Goal: Task Accomplishment & Management: Use online tool/utility

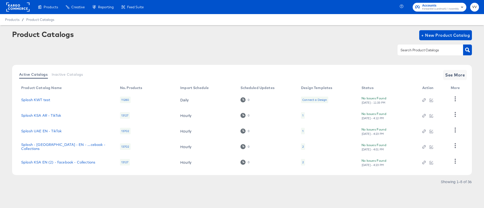
click at [414, 54] on div at bounding box center [430, 50] width 66 height 11
type input "[GEOGRAPHIC_DATA]"
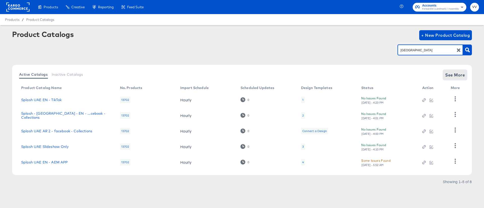
click at [449, 74] on span "See More" at bounding box center [455, 75] width 20 height 7
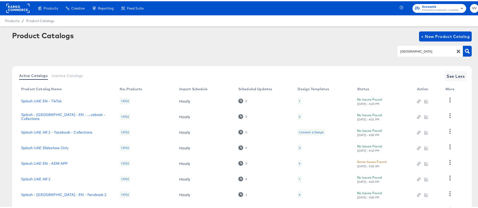
scroll to position [42, 0]
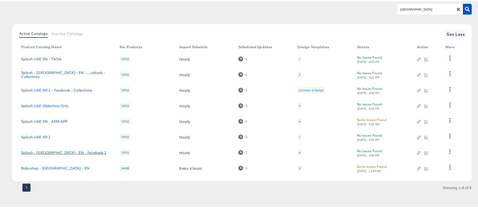
click at [65, 153] on link "Splash - [GEOGRAPHIC_DATA] - EN - facebook 2" at bounding box center [63, 152] width 85 height 4
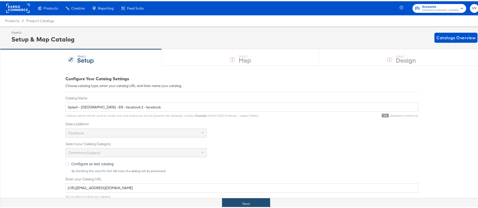
click at [247, 200] on button "Next" at bounding box center [246, 202] width 48 height 11
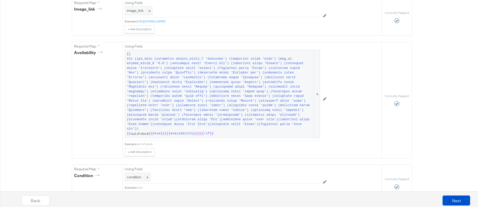
scroll to position [339, 0]
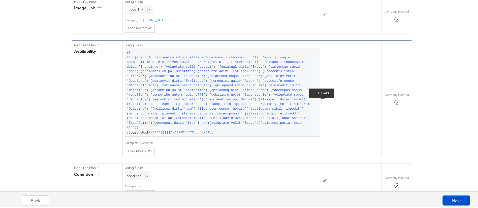
click at [323, 101] on button at bounding box center [325, 97] width 10 height 8
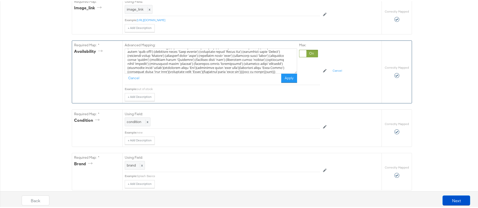
scroll to position [32, 0]
click at [223, 73] on textarea at bounding box center [211, 59] width 172 height 25
click at [224, 71] on textarea at bounding box center [211, 59] width 172 height 25
type textarea "{{#if (any_true (icontains custom_label_3 'shoemart') (icontains title 'shoe') …"
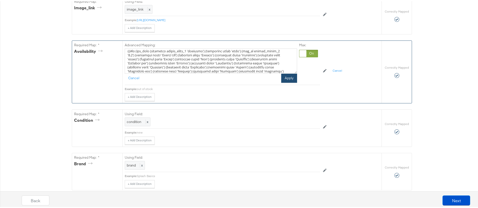
click at [285, 82] on button "Apply" at bounding box center [289, 77] width 16 height 9
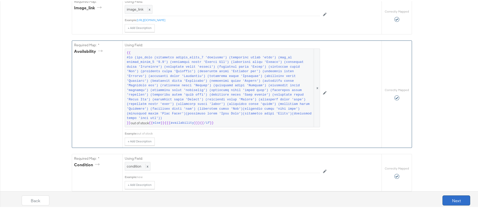
click at [443, 198] on button "Next" at bounding box center [456, 200] width 28 height 10
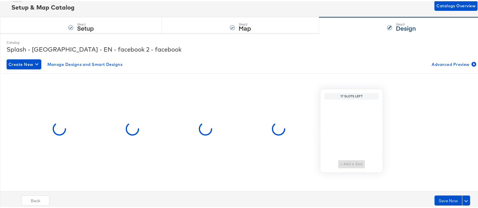
scroll to position [0, 0]
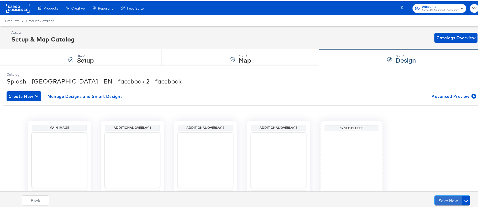
click at [443, 198] on button "Save Now" at bounding box center [448, 200] width 28 height 10
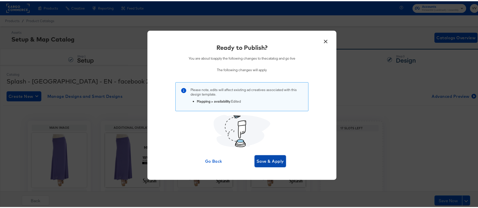
click at [277, 161] on span "Save & Apply" at bounding box center [270, 160] width 27 height 7
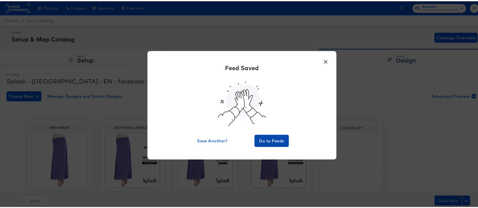
click at [270, 139] on span "Go to Feeds" at bounding box center [272, 139] width 30 height 7
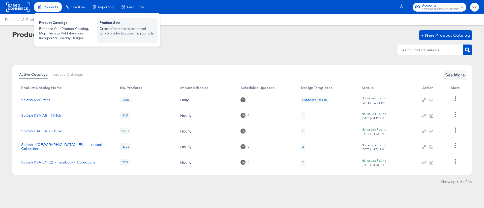
click at [113, 27] on div "Create filtered sets to control which products appear in your ads." at bounding box center [127, 30] width 55 height 9
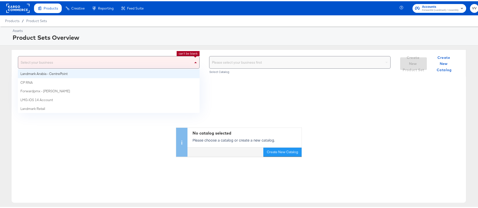
click at [184, 65] on div "Select your business" at bounding box center [108, 61] width 181 height 12
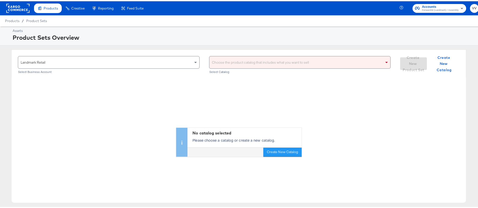
click at [266, 60] on div "Choose the product catalog that includes what you want to sell" at bounding box center [299, 61] width 181 height 12
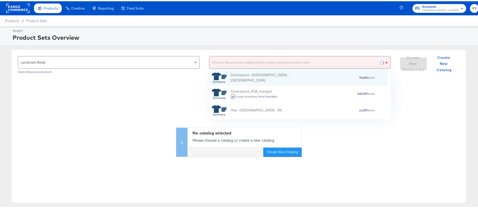
scroll to position [44, 173]
type input "[GEOGRAPHIC_DATA]"
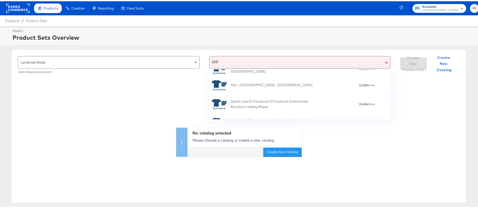
scroll to position [171, 0]
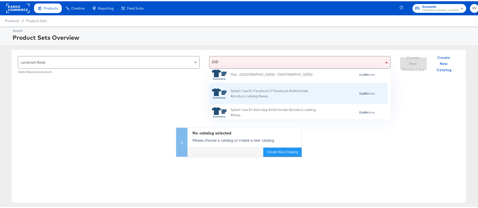
click at [297, 96] on div "Splash Uae En Facebook 2 Facebook #stitcherads #product-catalog #keep" at bounding box center [275, 92] width 88 height 11
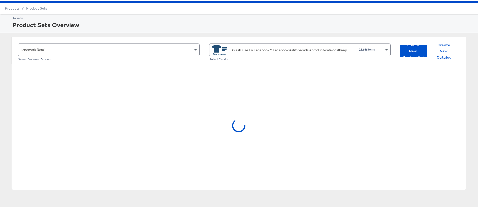
scroll to position [13, 0]
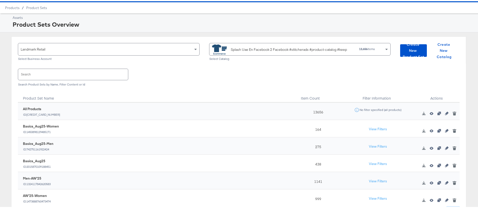
click at [79, 77] on input "text" at bounding box center [73, 73] width 110 height 11
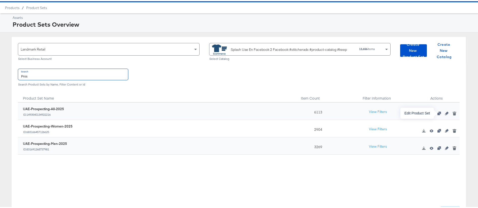
type input "Pros"
click at [445, 112] on icon "button" at bounding box center [447, 113] width 4 height 4
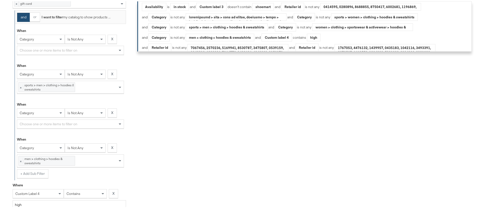
scroll to position [386, 0]
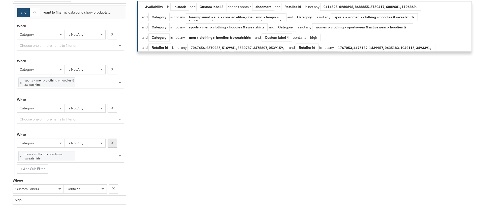
click at [113, 144] on strong "X" at bounding box center [112, 142] width 2 height 5
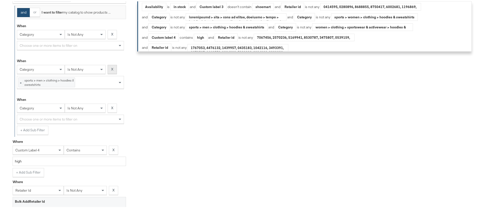
click at [113, 71] on strong "X" at bounding box center [112, 68] width 2 height 5
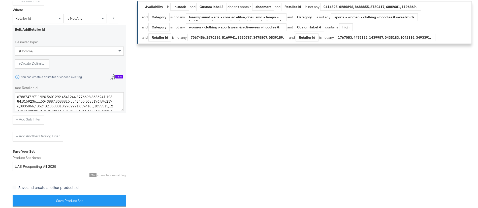
scroll to position [5, 0]
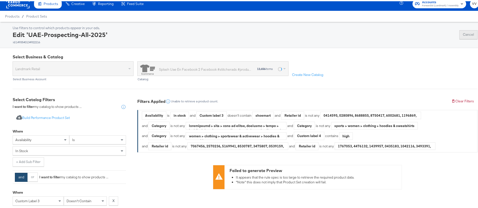
click at [462, 37] on button "Cancel" at bounding box center [468, 33] width 18 height 9
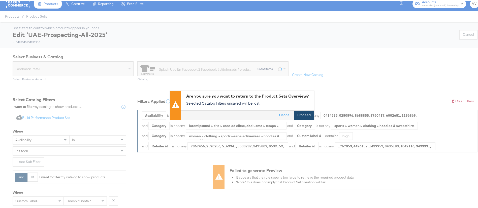
click at [298, 116] on button "Proceed" at bounding box center [304, 114] width 20 height 9
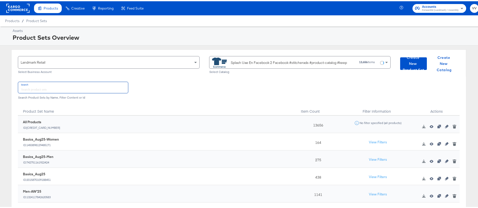
click at [99, 87] on input "text" at bounding box center [73, 86] width 110 height 11
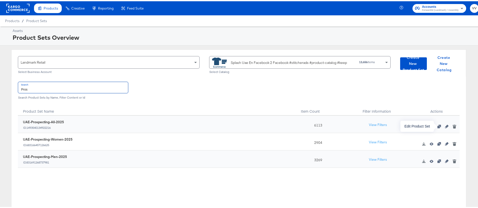
type input "Pros"
click at [445, 126] on icon "button" at bounding box center [447, 126] width 4 height 4
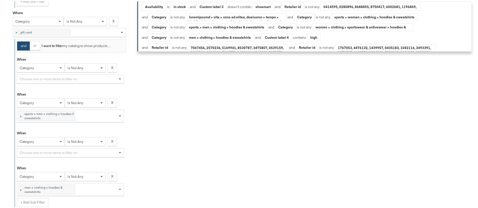
scroll to position [359, 0]
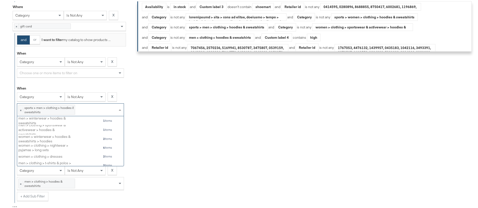
click at [96, 113] on div "× sports > men > clothing > hoodies & sweatshirts 3 items" at bounding box center [70, 108] width 107 height 13
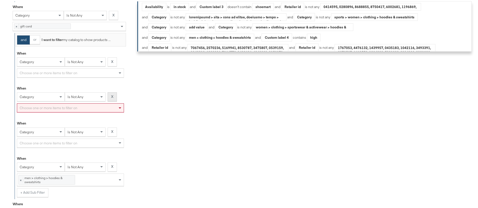
click at [111, 97] on strong "X" at bounding box center [112, 95] width 2 height 5
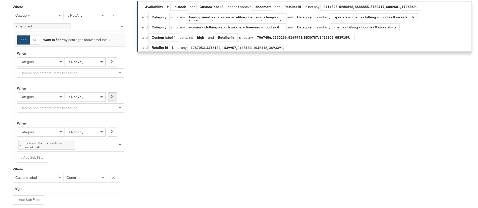
click at [111, 97] on strong "X" at bounding box center [112, 95] width 2 height 5
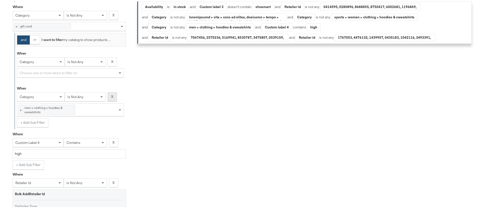
click at [113, 98] on strong "X" at bounding box center [112, 95] width 2 height 5
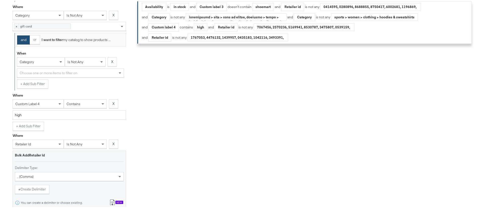
click at [91, 74] on div "Choose one or more items to filter on" at bounding box center [70, 72] width 107 height 9
click at [114, 64] on button "X" at bounding box center [112, 60] width 9 height 9
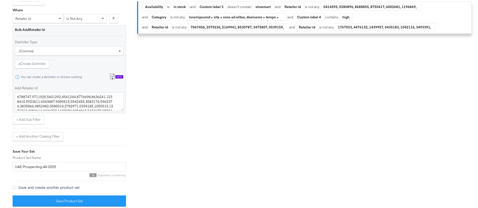
scroll to position [557, 0]
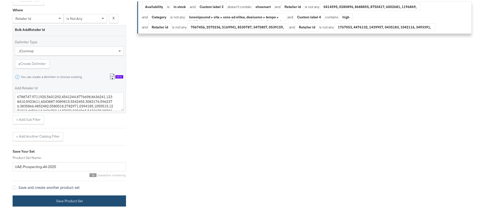
click at [65, 204] on button "Save Product Set" at bounding box center [69, 200] width 113 height 11
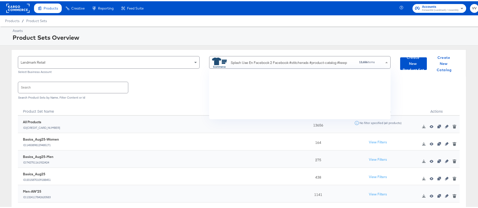
click at [283, 65] on div "Splash Uae En Facebook 2 Facebook #stitcherads #product-catalog #keep" at bounding box center [281, 61] width 139 height 10
click at [294, 44] on div at bounding box center [242, 44] width 484 height 0
